Goal: Task Accomplishment & Management: Manage account settings

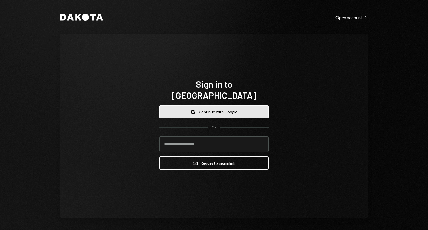
click at [186, 110] on button "Google Continue with Google" at bounding box center [213, 111] width 109 height 13
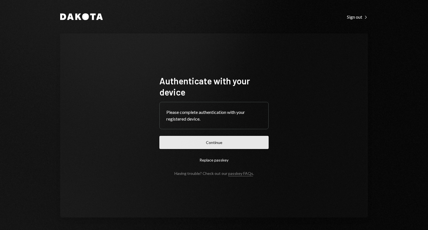
click at [196, 148] on button "Continue" at bounding box center [213, 142] width 109 height 13
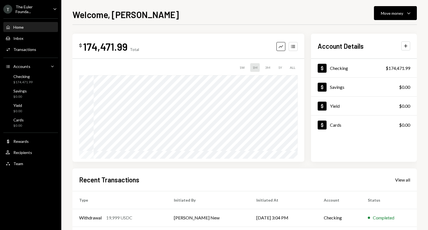
click at [35, 11] on div "The Euler Founda..." at bounding box center [32, 8] width 33 height 9
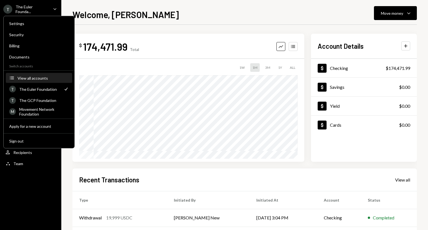
click at [33, 81] on button "Accounts View all accounts" at bounding box center [39, 78] width 66 height 10
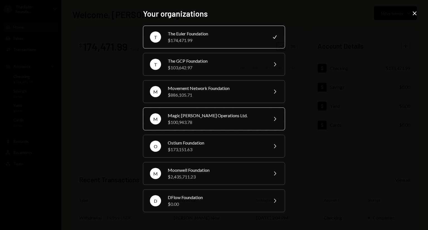
click at [190, 123] on div "$100,943.78" at bounding box center [216, 122] width 97 height 7
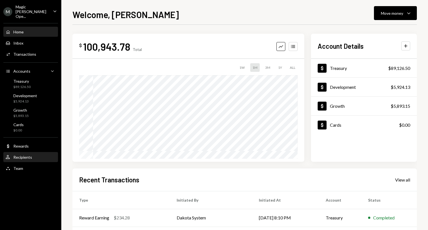
click at [26, 155] on div "Recipients" at bounding box center [22, 157] width 19 height 5
